Goal: Find specific page/section: Find specific page/section

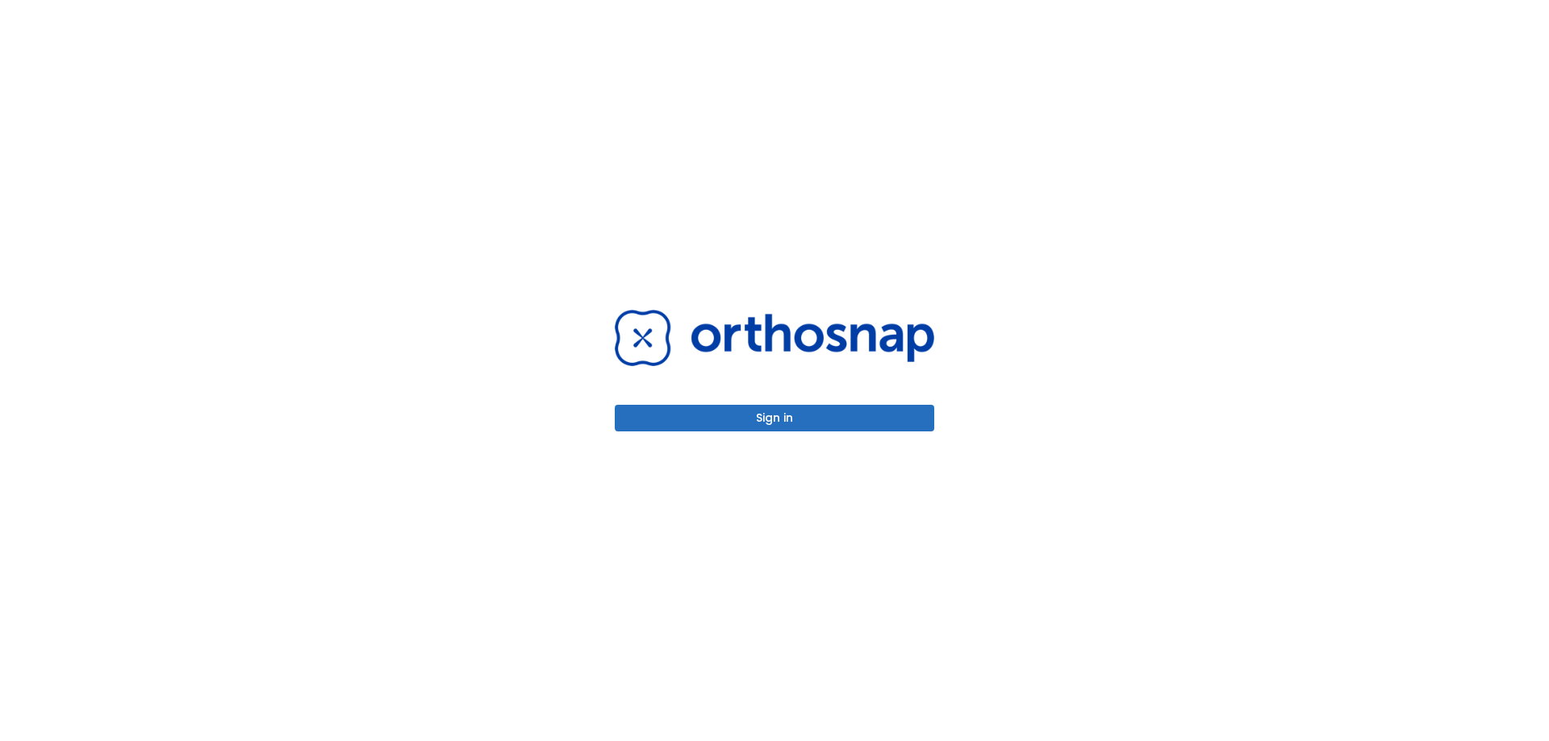
click at [820, 416] on button "Sign in" at bounding box center [775, 418] width 320 height 27
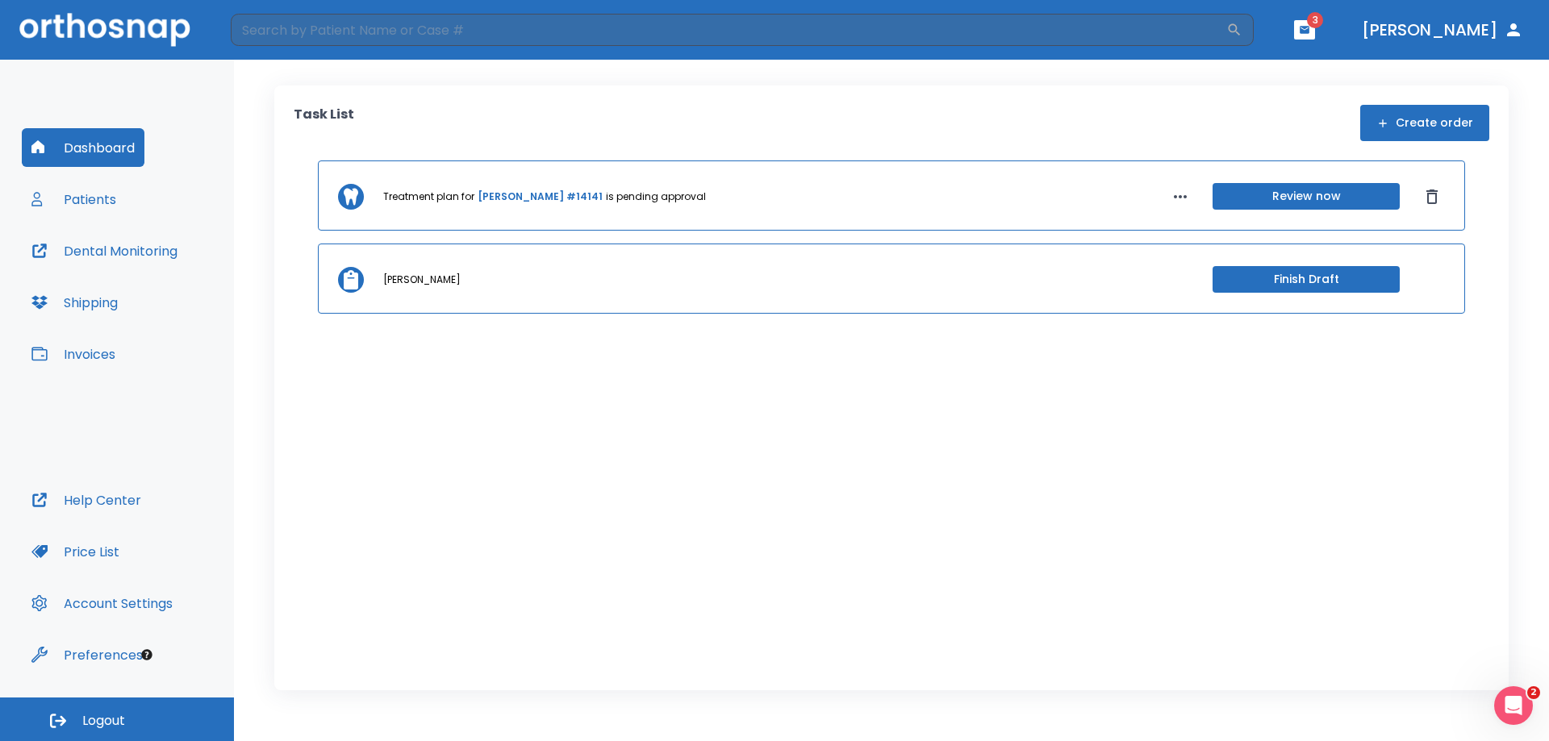
click at [105, 196] on button "Patients" at bounding box center [74, 199] width 104 height 39
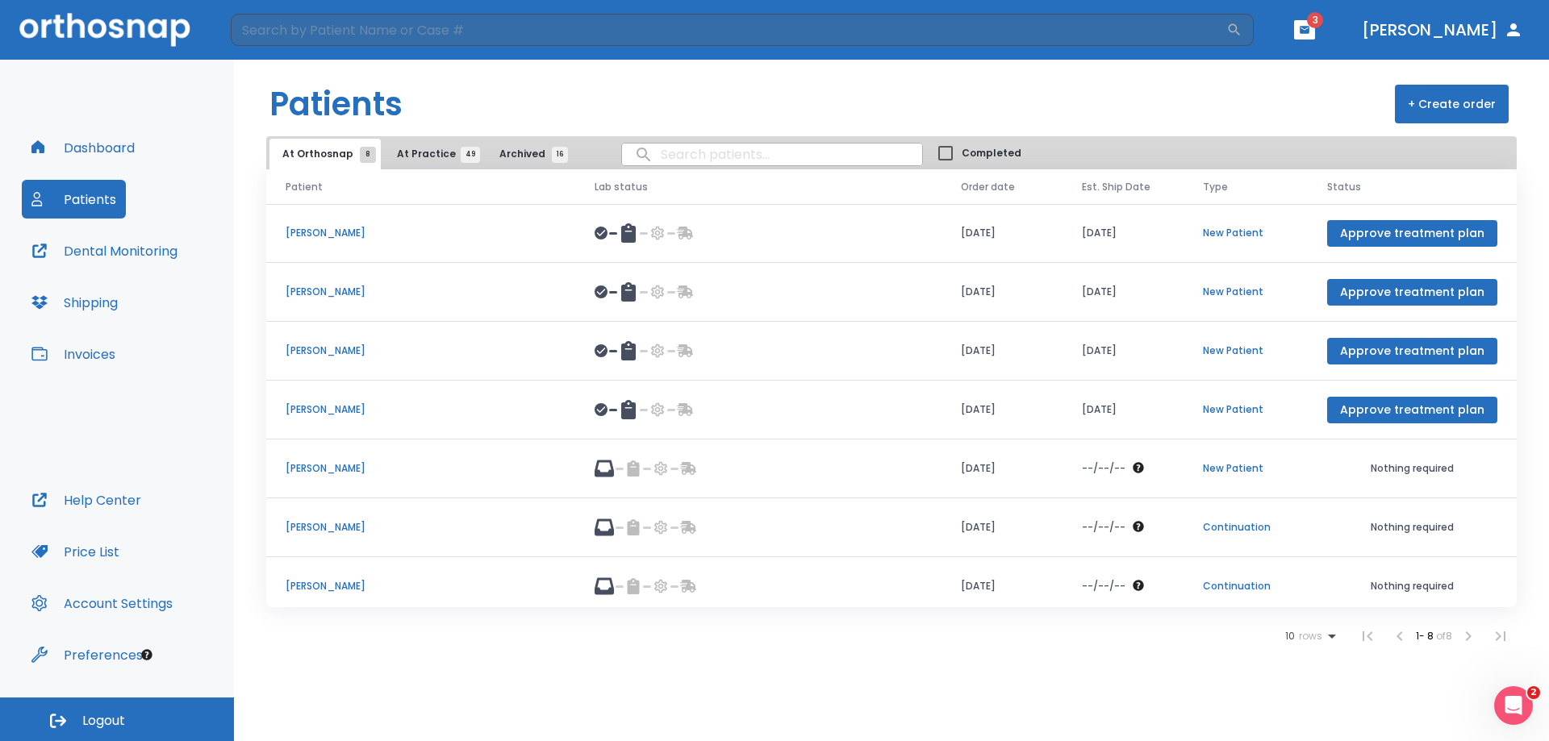
click at [425, 155] on span "At Practice 49" at bounding box center [433, 154] width 73 height 15
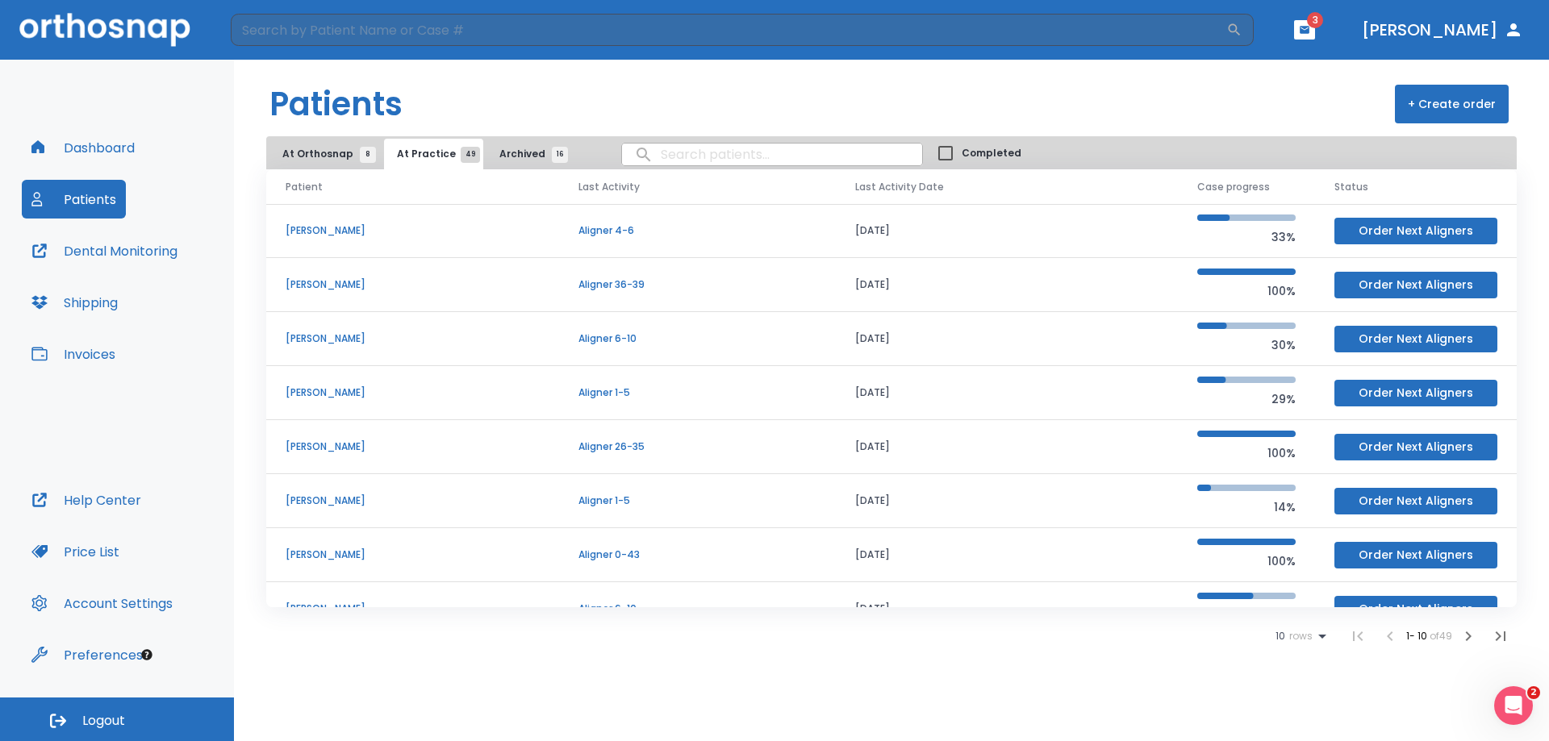
click at [320, 154] on span "At Orthosnap 8" at bounding box center [325, 154] width 86 height 15
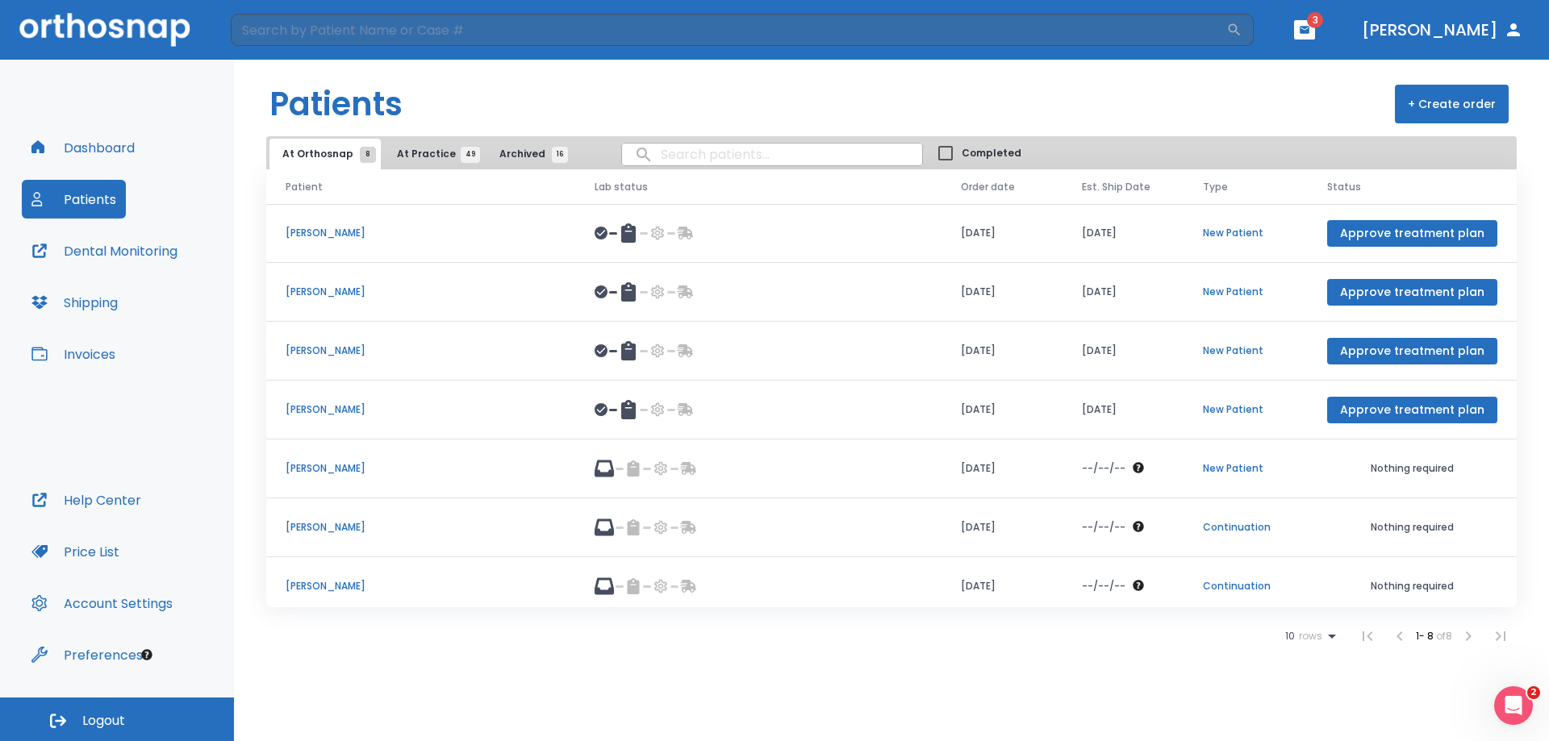
click at [662, 150] on input "search" at bounding box center [772, 154] width 300 height 31
type input "neo"
click at [611, 36] on input "search" at bounding box center [729, 30] width 996 height 32
type input "neo"
click at [372, 92] on h6 "No matches found." at bounding box center [768, 99] width 1075 height 55
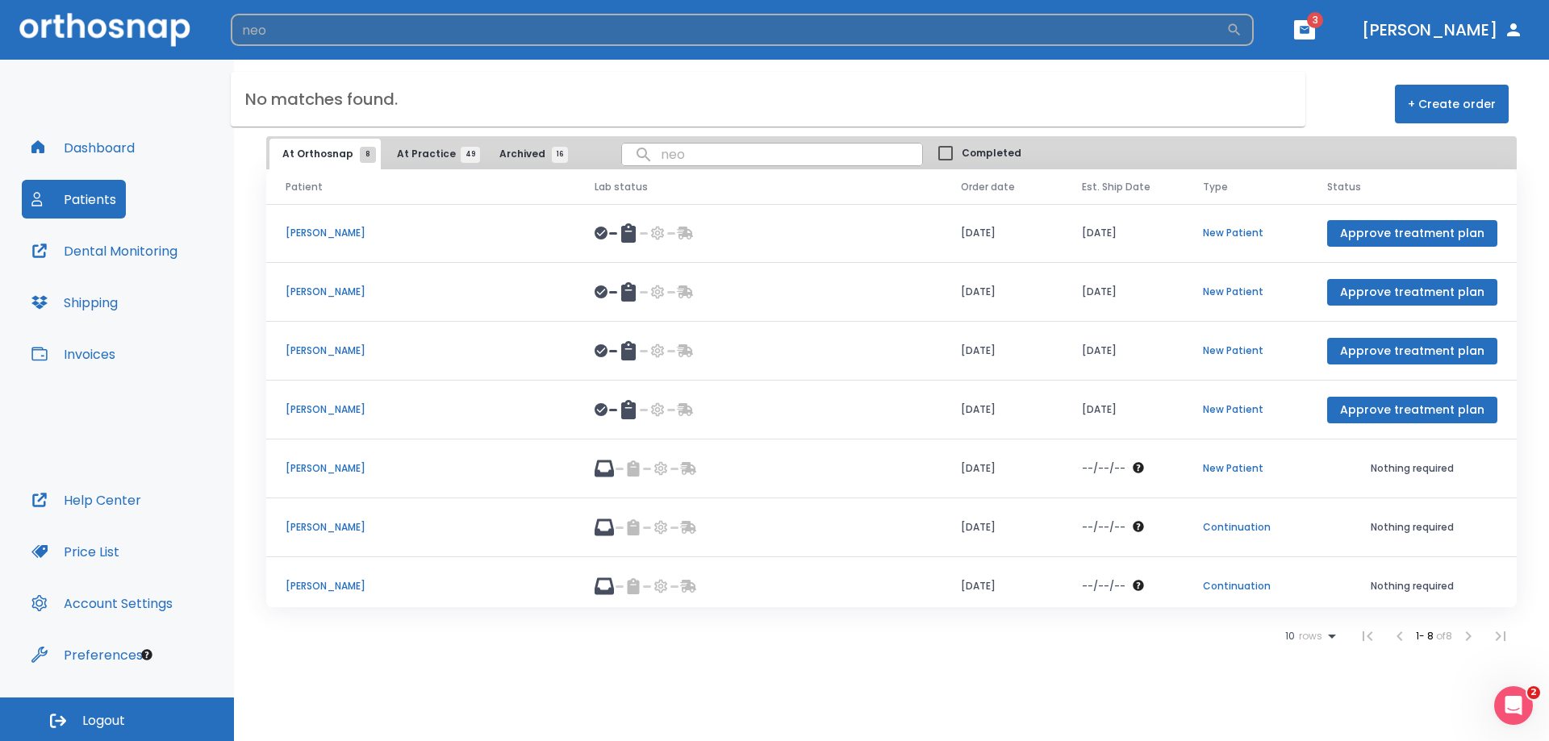
click at [306, 28] on input "neo" at bounding box center [729, 30] width 996 height 32
drag, startPoint x: 299, startPoint y: 28, endPoint x: 237, endPoint y: 32, distance: 62.3
click at [237, 32] on input "neo" at bounding box center [729, 30] width 996 height 32
type input "[PERSON_NAME]"
click at [1243, 26] on icon "button" at bounding box center [1234, 30] width 16 height 16
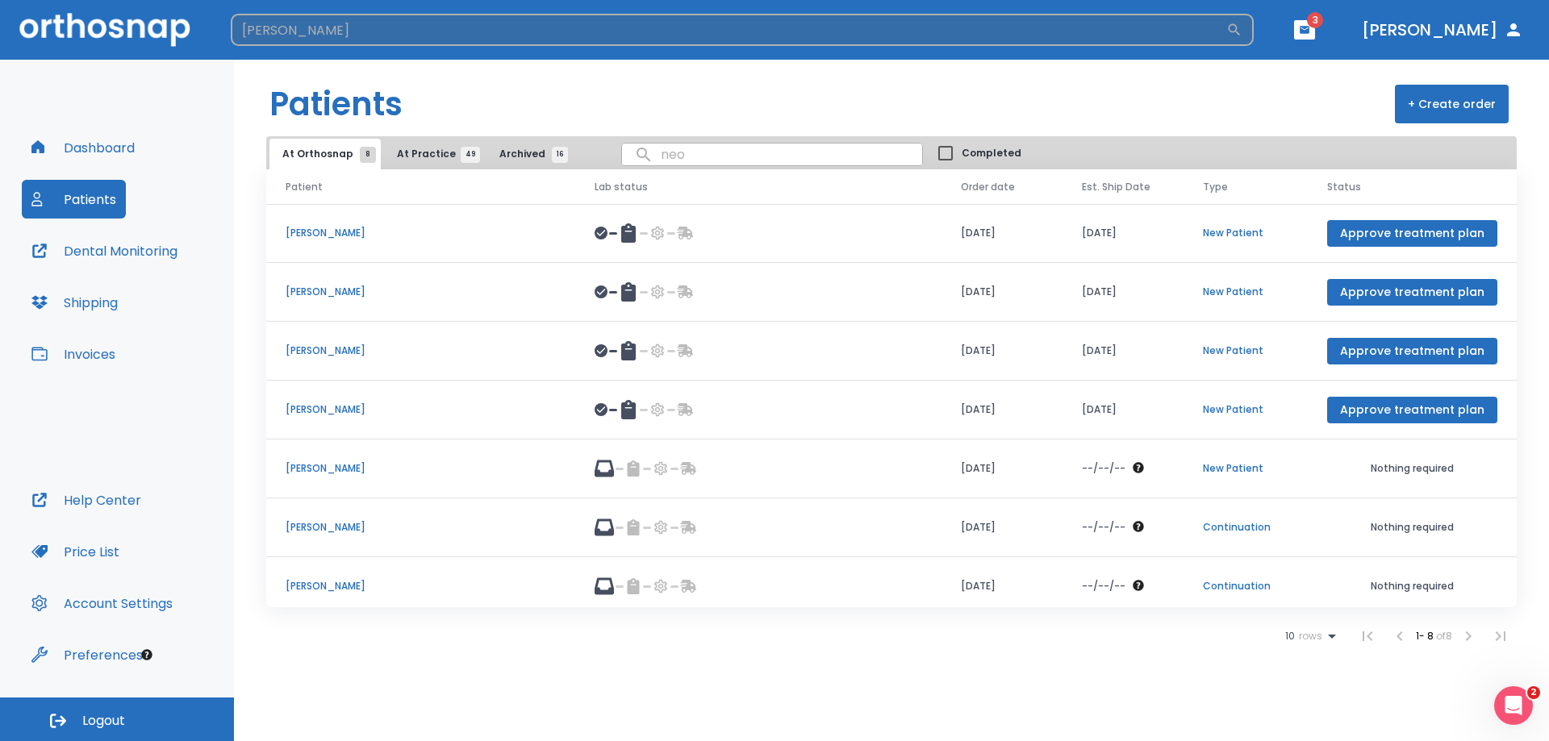
click at [372, 29] on input "[PERSON_NAME]" at bounding box center [729, 30] width 996 height 32
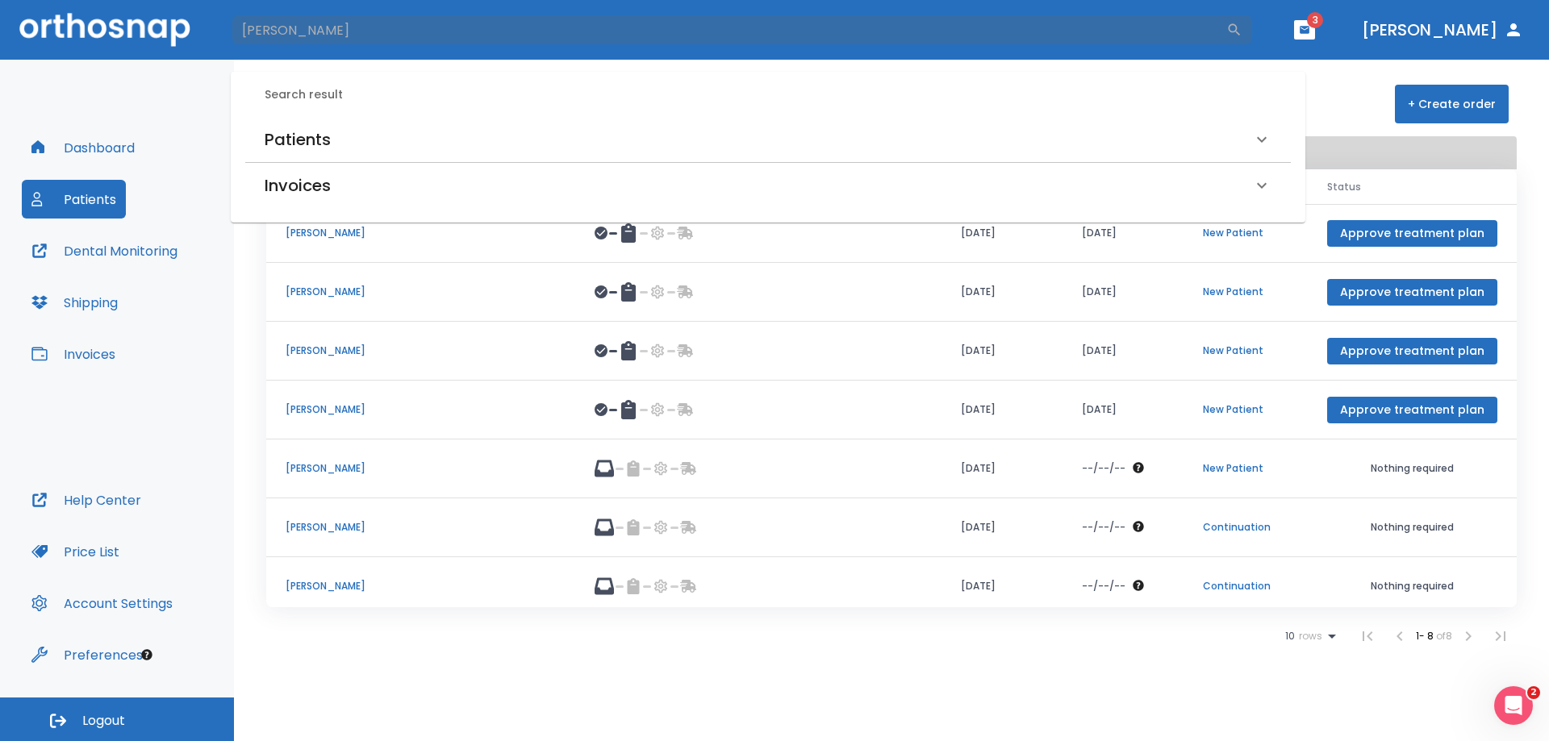
click at [328, 138] on h6 "Patients" at bounding box center [298, 140] width 66 height 26
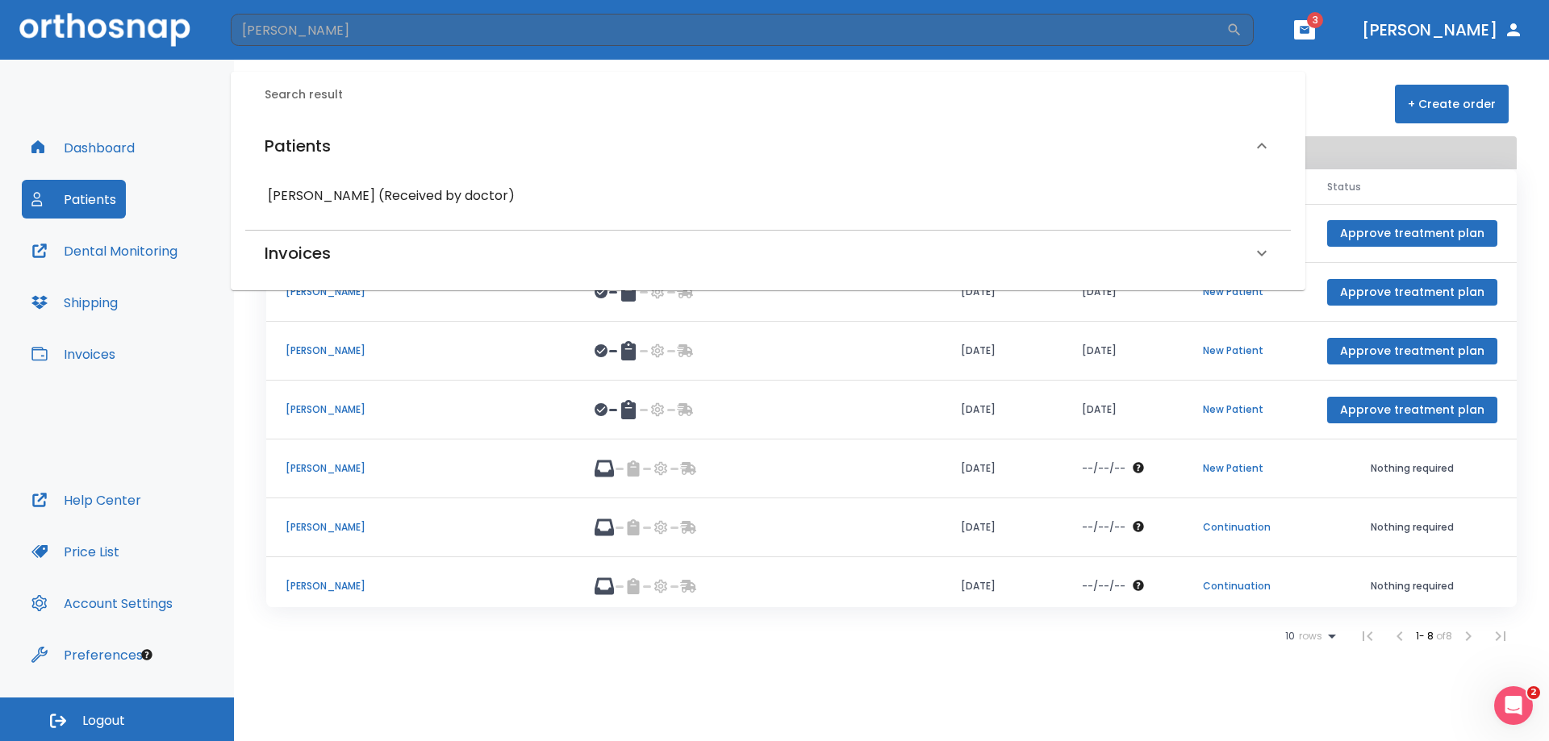
click at [365, 194] on h6 "[PERSON_NAME] (Received by doctor)" at bounding box center [768, 196] width 1000 height 23
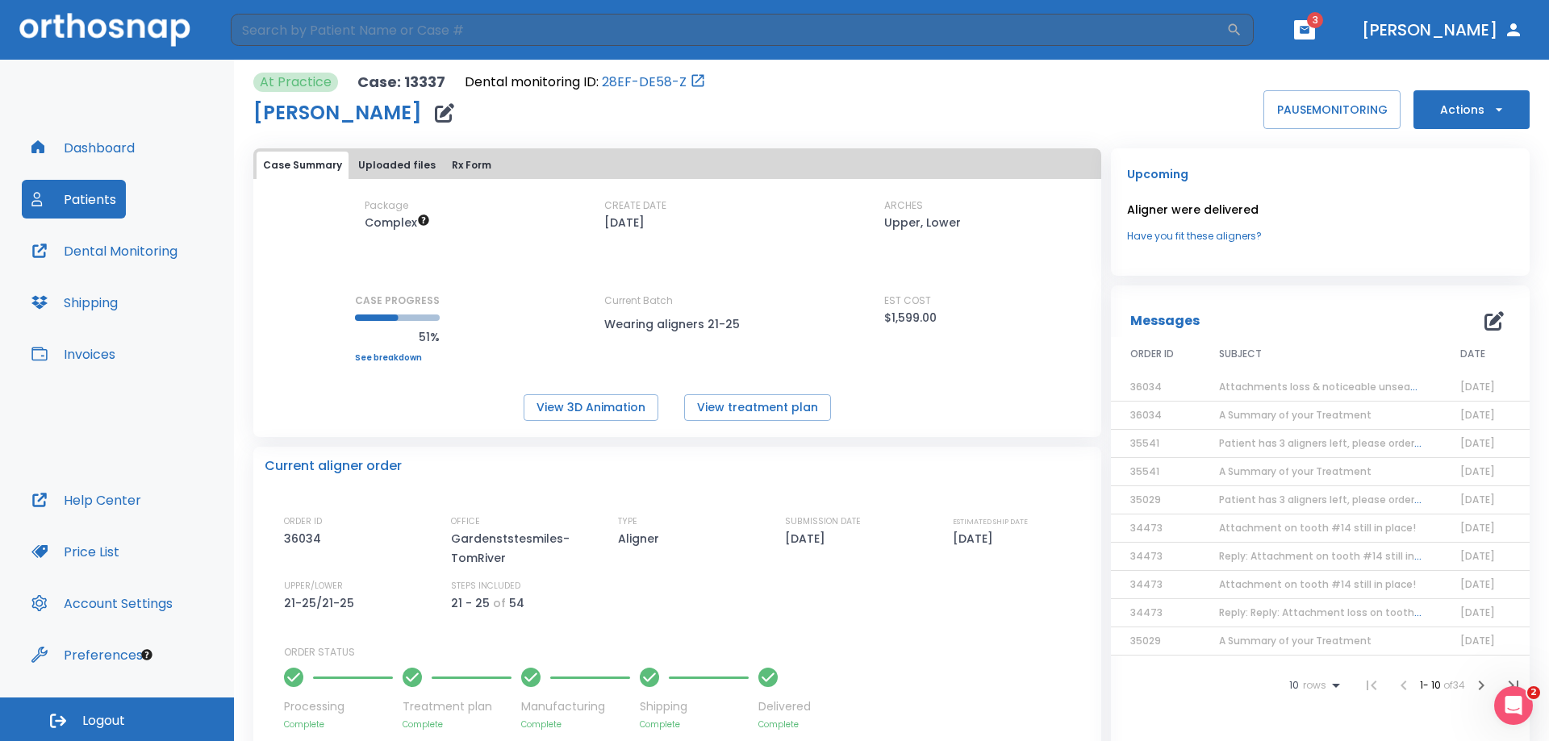
click at [1317, 384] on span "Attachments loss & noticeable unseats on teeth #2 & #15" at bounding box center [1368, 387] width 298 height 14
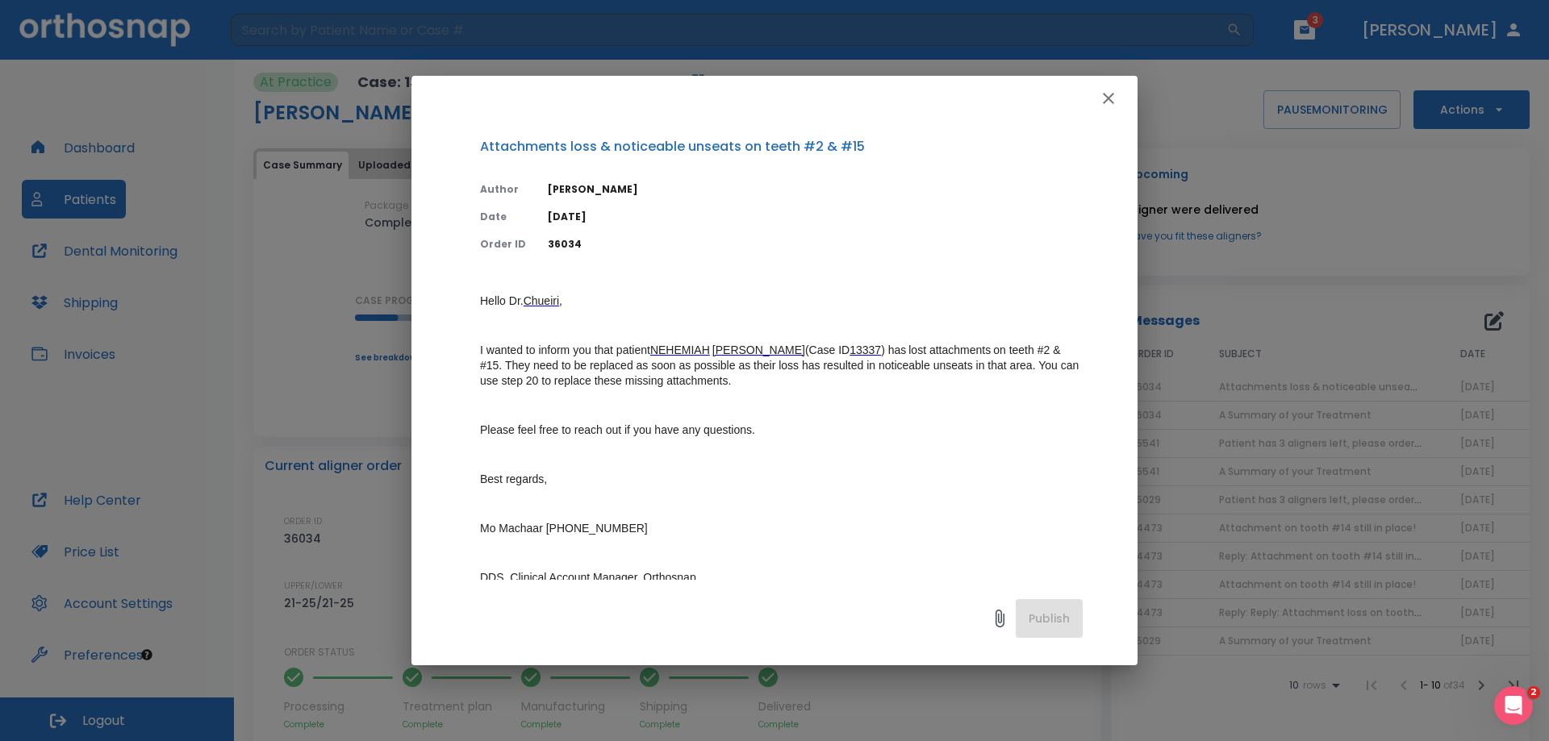
click at [1105, 100] on icon "button" at bounding box center [1108, 98] width 19 height 19
